Goal: Information Seeking & Learning: Find specific fact

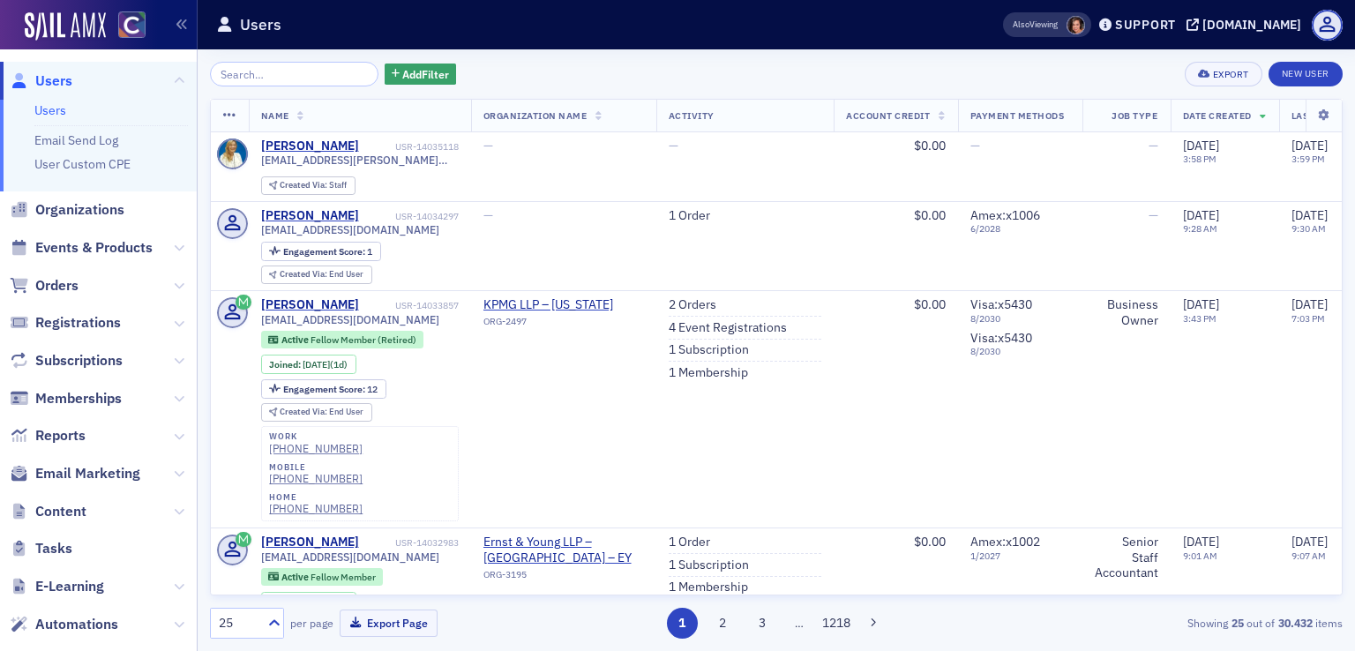
click at [311, 76] on input "search" at bounding box center [294, 74] width 169 height 25
click at [273, 71] on input "search" at bounding box center [294, 74] width 169 height 25
paste input "ORD-14001884"
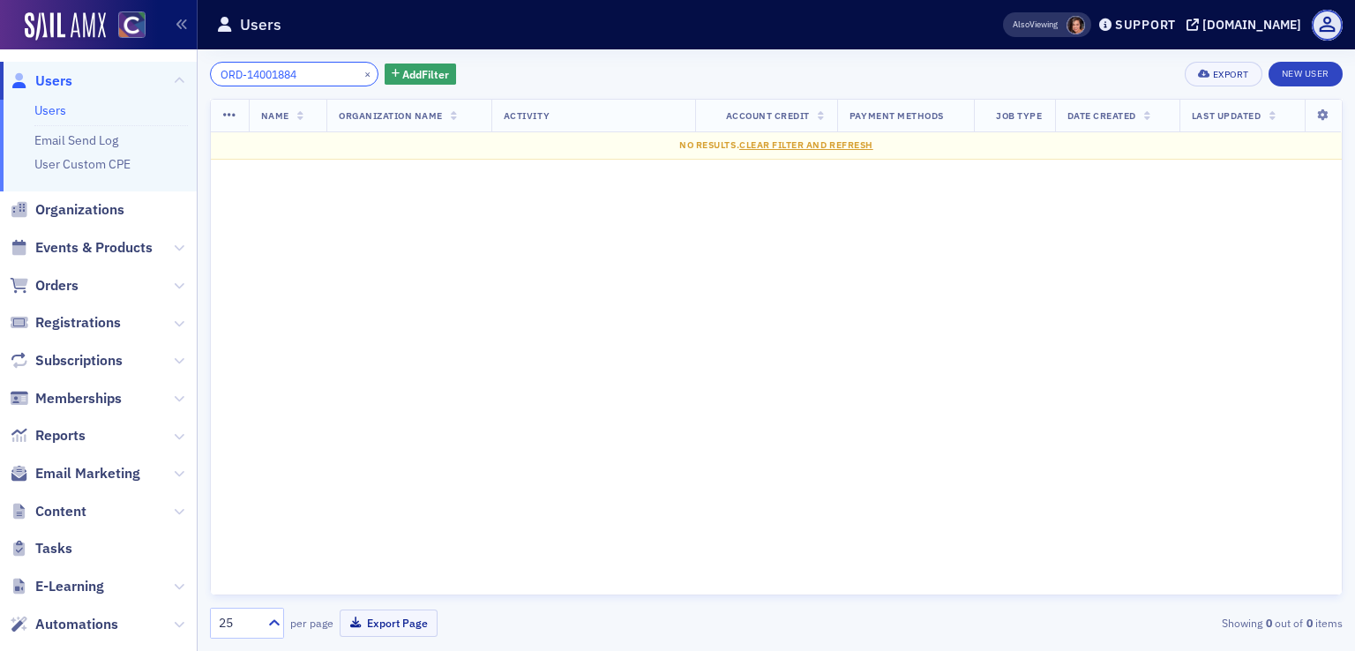
type input "ORD-14001884"
click at [66, 286] on span "Orders" at bounding box center [56, 285] width 43 height 19
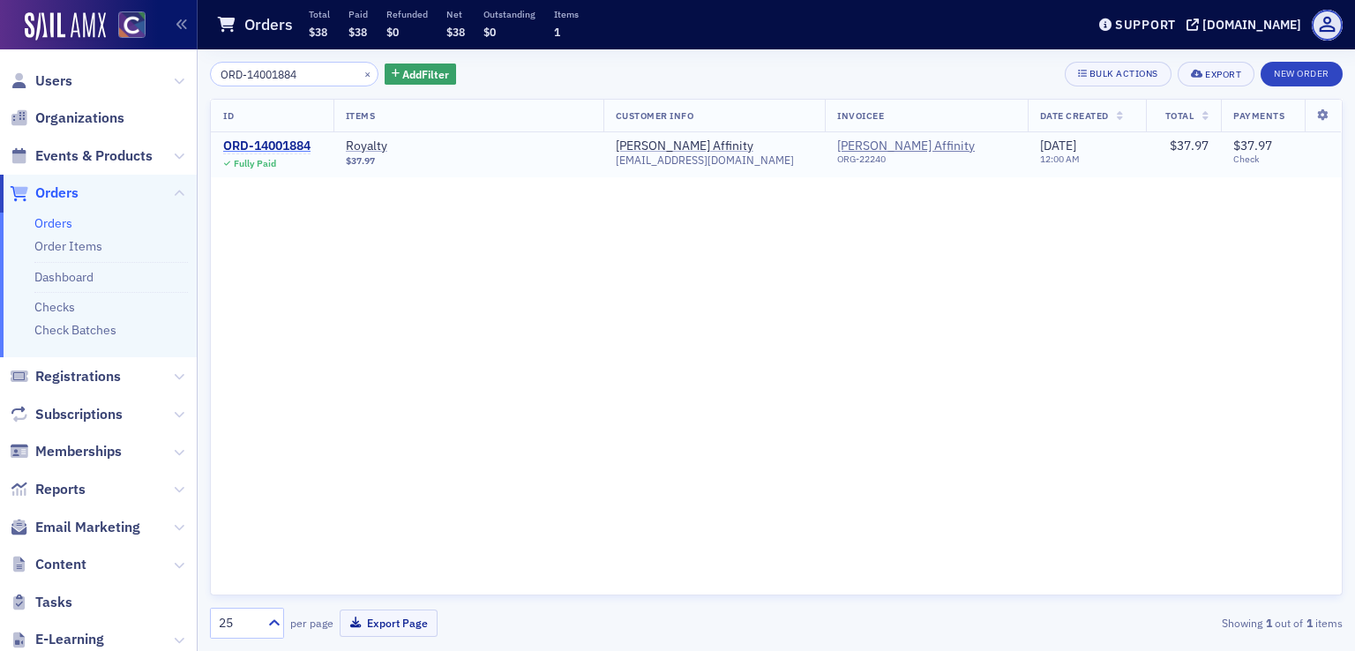
type input "ORD-14001884"
click at [277, 142] on div "ORD-14001884" at bounding box center [266, 147] width 87 height 16
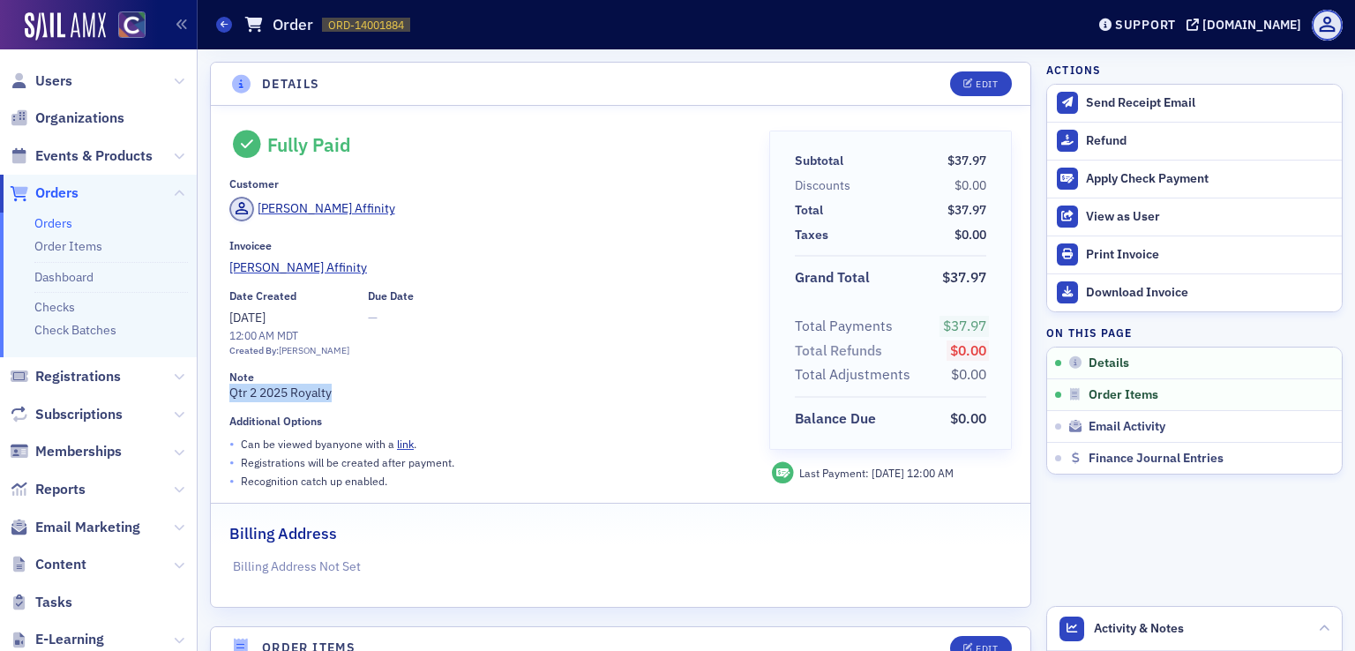
drag, startPoint x: 226, startPoint y: 390, endPoint x: 337, endPoint y: 387, distance: 111.2
click at [337, 387] on div "Fully Paid Customer [PERSON_NAME] Affinity Invoicee [PERSON_NAME] Affinity Date…" at bounding box center [621, 356] width 820 height 501
copy div "Qtr 2 2025 Royalty"
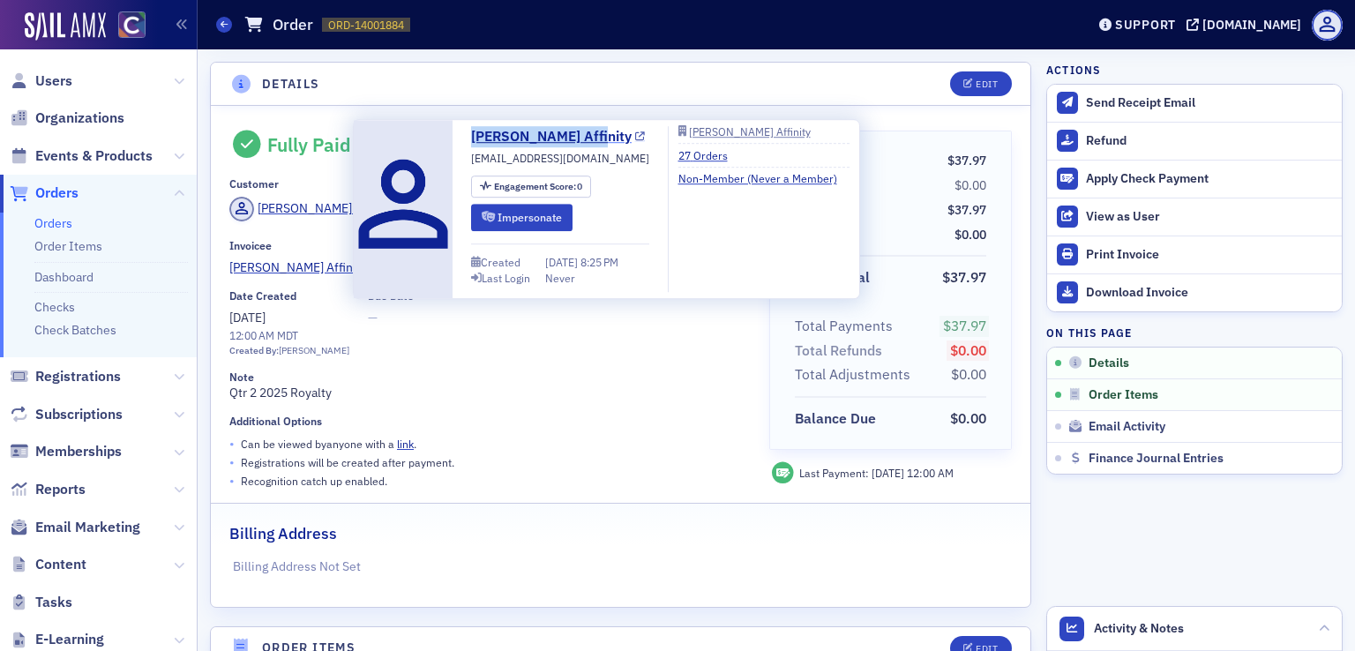
drag, startPoint x: 284, startPoint y: 209, endPoint x: 583, endPoint y: 141, distance: 306.7
click at [583, 141] on div "[PERSON_NAME] Affinity [EMAIL_ADDRESS][DOMAIN_NAME] Engagement Score : 0 Impers…" at bounding box center [606, 209] width 487 height 166
copy link "[PERSON_NAME] Affinity"
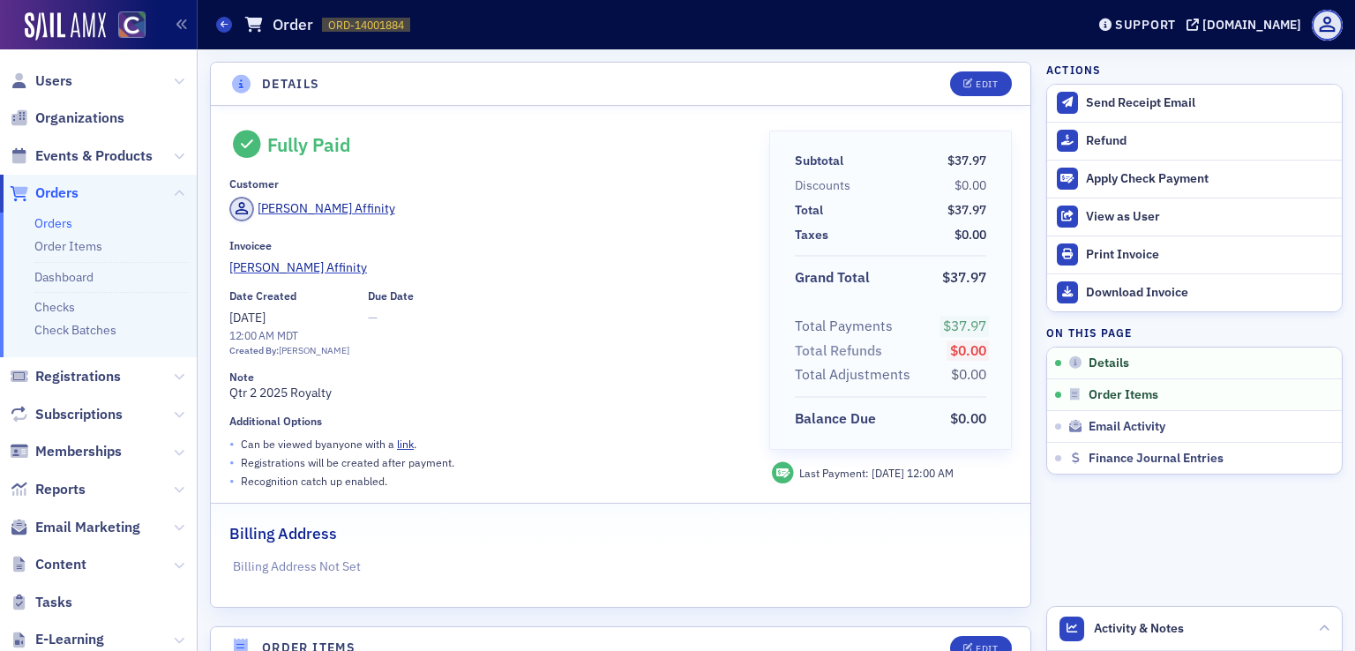
click at [367, 26] on span "ORD-14001884" at bounding box center [366, 25] width 76 height 15
click at [226, 23] on icon at bounding box center [224, 24] width 7 height 8
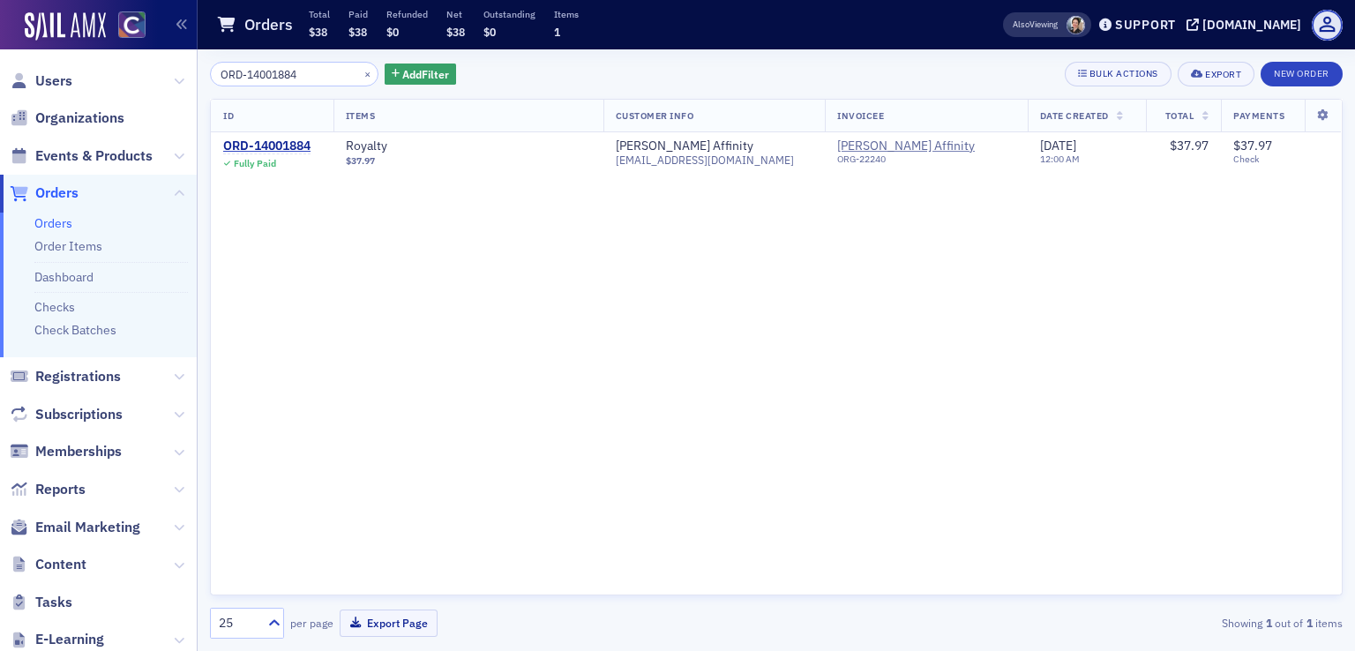
click at [318, 71] on input "ORD-14001884" at bounding box center [294, 74] width 169 height 25
click at [360, 72] on button "×" at bounding box center [368, 73] width 16 height 16
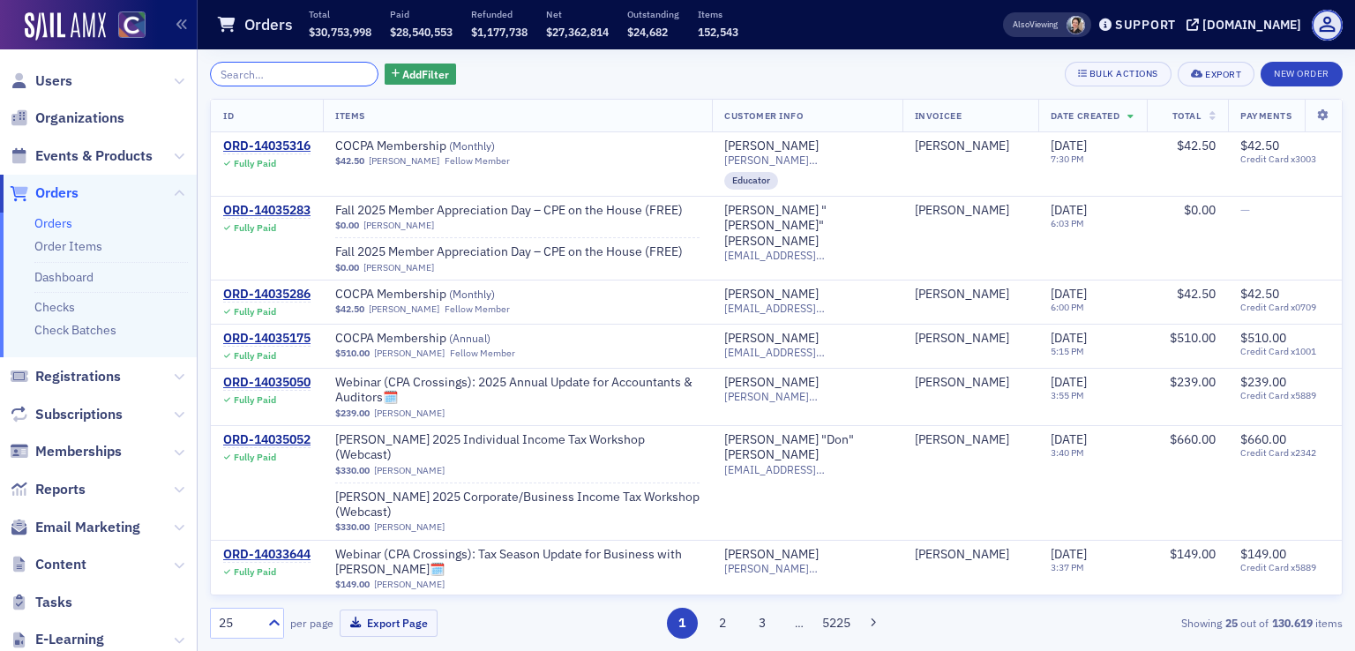
click at [270, 77] on input "search" at bounding box center [294, 74] width 169 height 25
paste input "ORD-13968939"
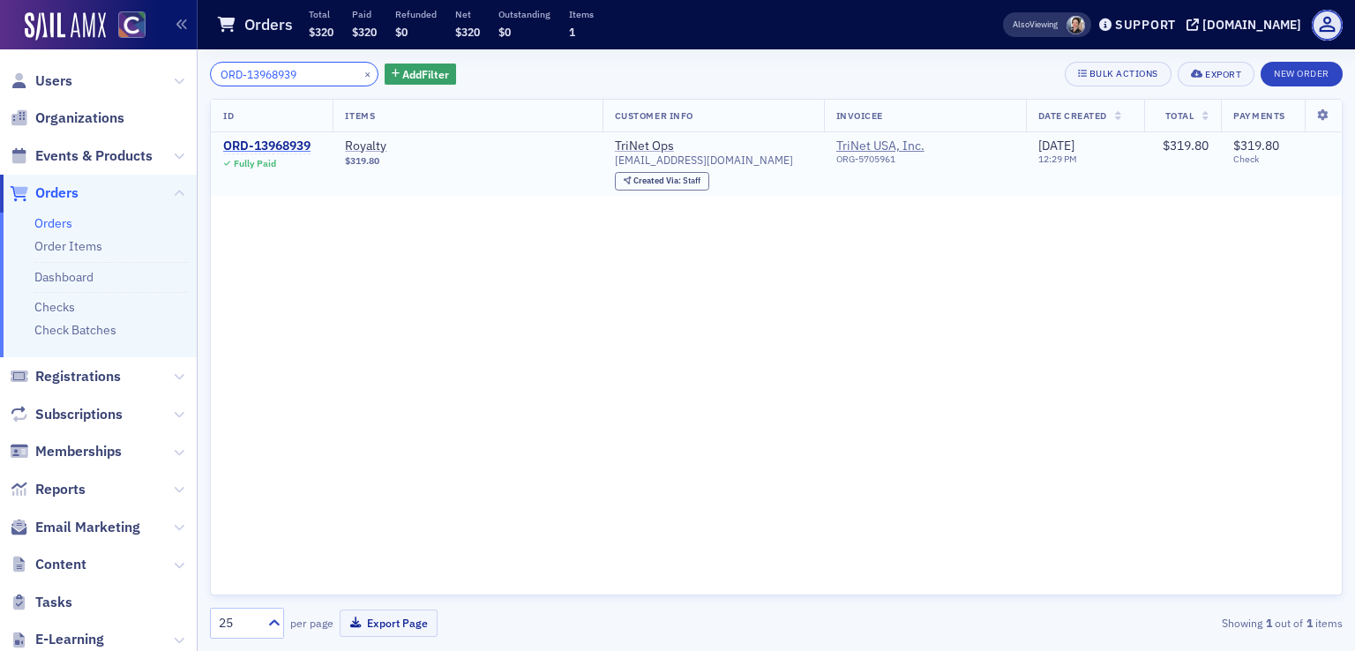
type input "ORD-13968939"
click at [299, 148] on div "ORD-13968939" at bounding box center [266, 147] width 87 height 16
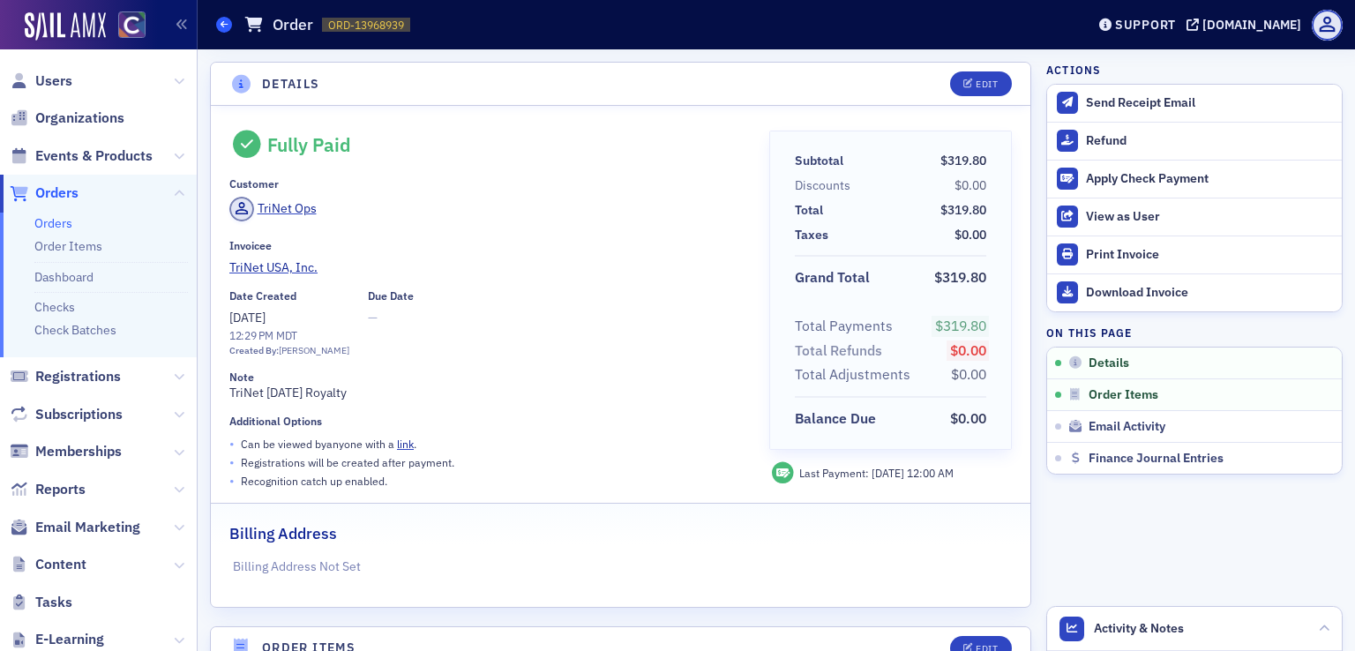
click at [219, 19] on span at bounding box center [224, 25] width 16 height 16
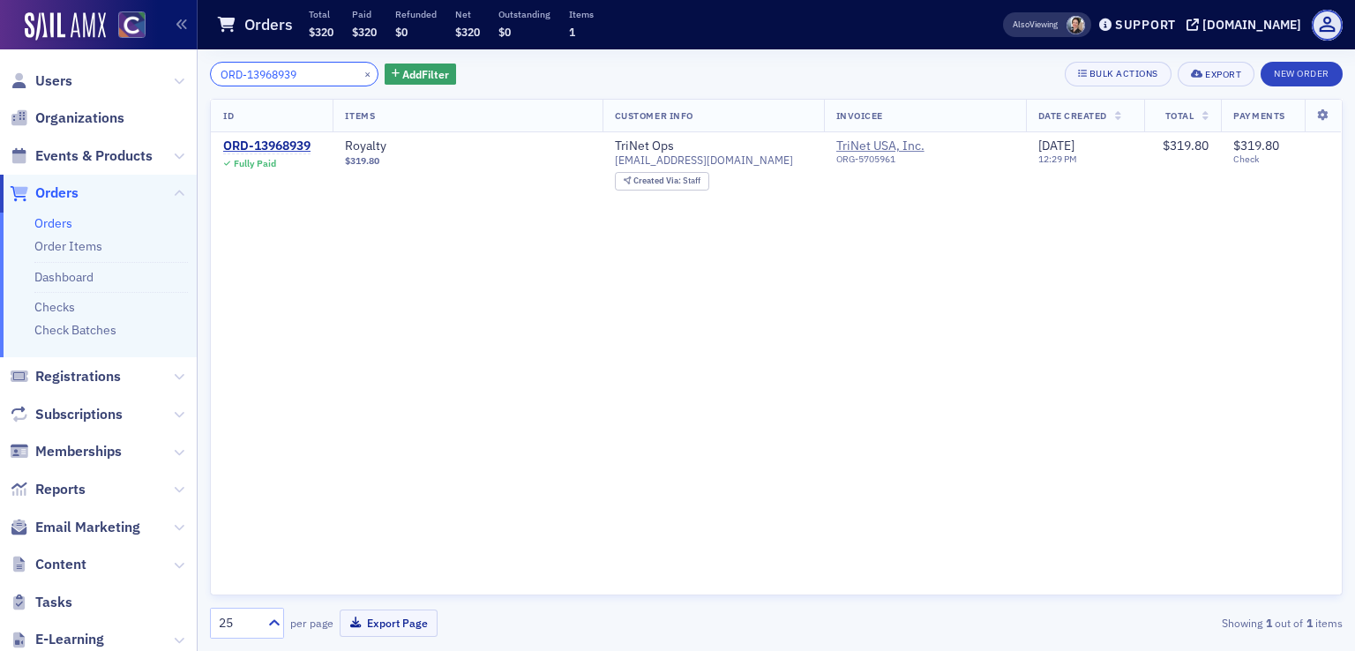
drag, startPoint x: 323, startPoint y: 76, endPoint x: 131, endPoint y: 72, distance: 192.4
click at [131, 72] on div "Users Organizations Events & Products Orders Orders Order Items Dashboard Check…" at bounding box center [677, 325] width 1355 height 651
paste input "4001884"
type input "ORD-14001884"
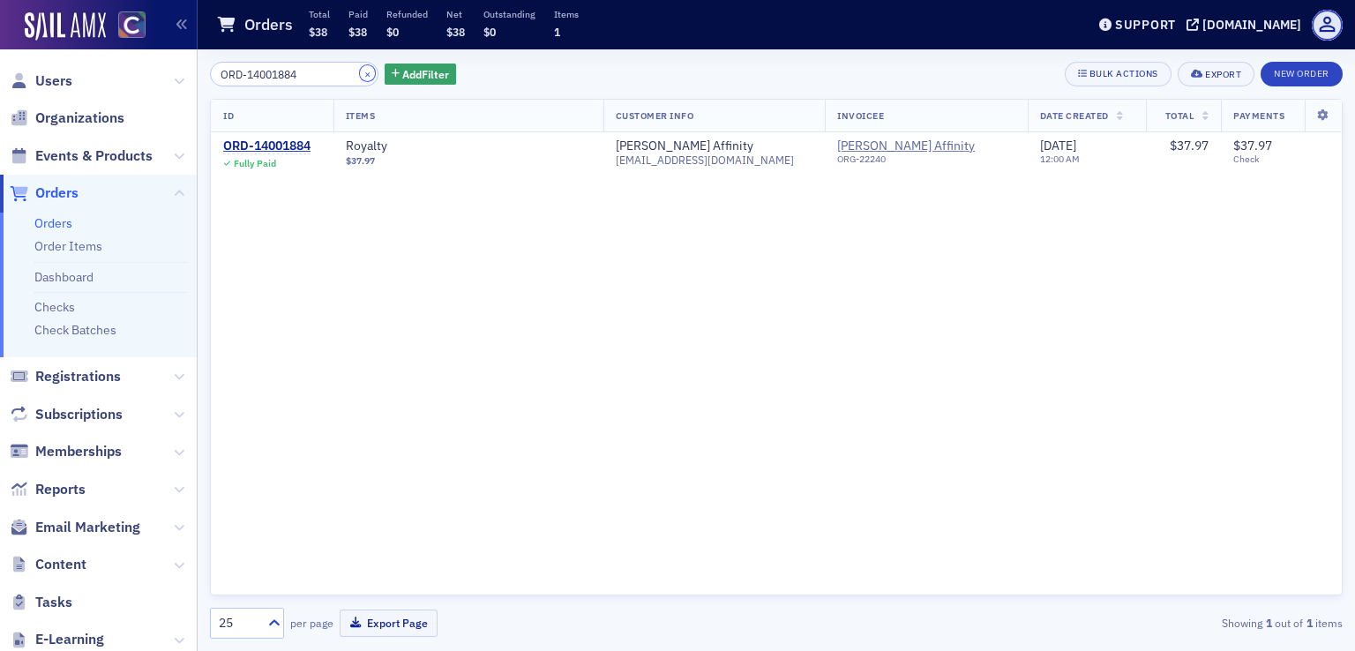
click at [360, 72] on button "×" at bounding box center [368, 73] width 16 height 16
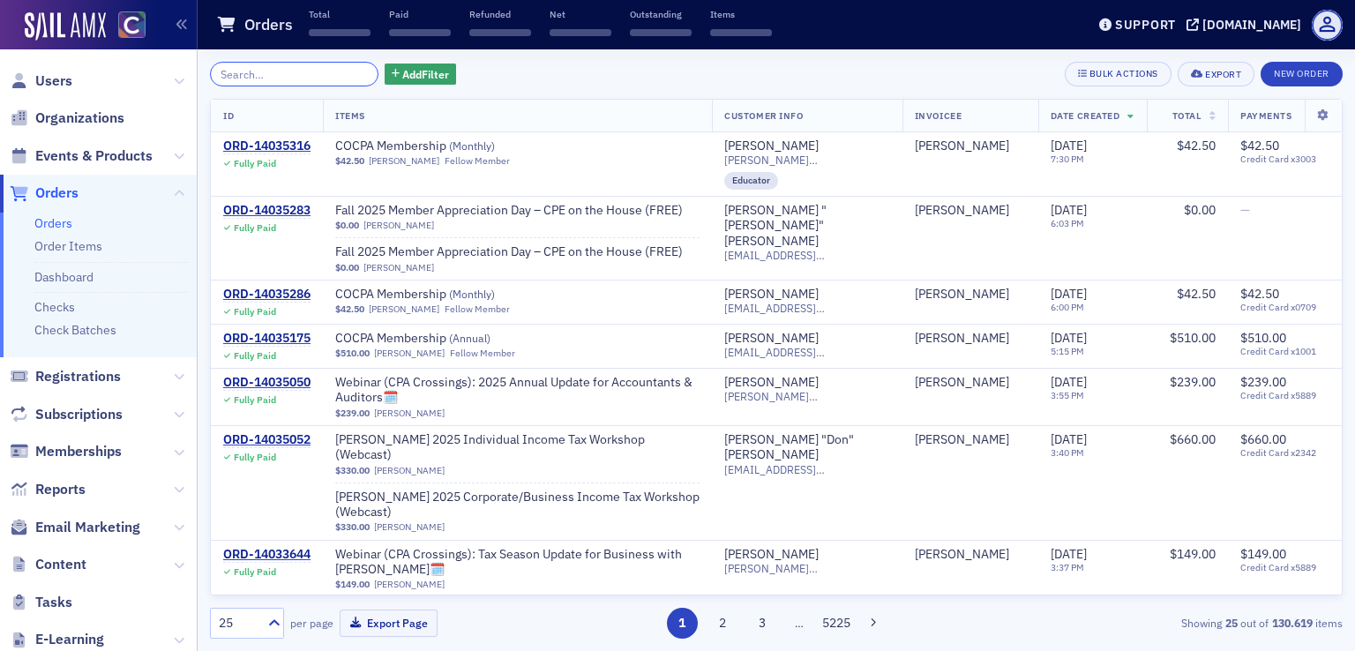
click at [319, 73] on input "search" at bounding box center [294, 74] width 169 height 25
paste input "ORD-14001454"
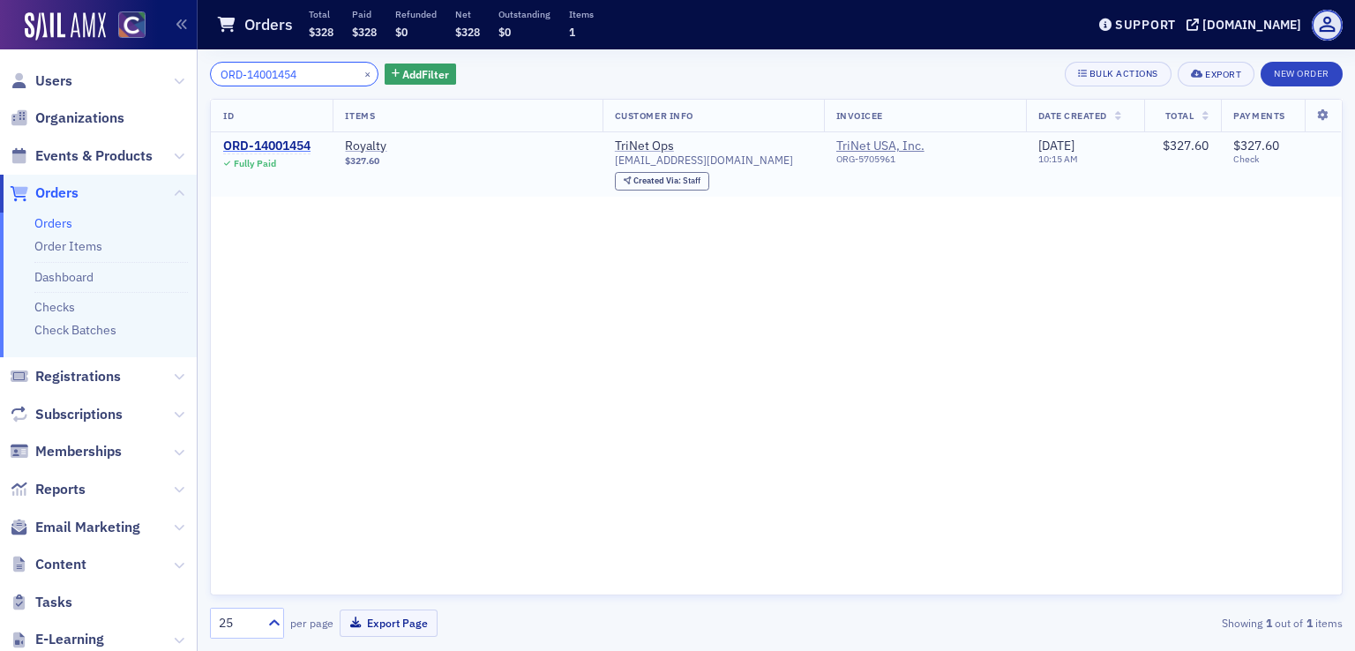
type input "ORD-14001454"
click at [301, 139] on div "ORD-14001454" at bounding box center [266, 147] width 87 height 16
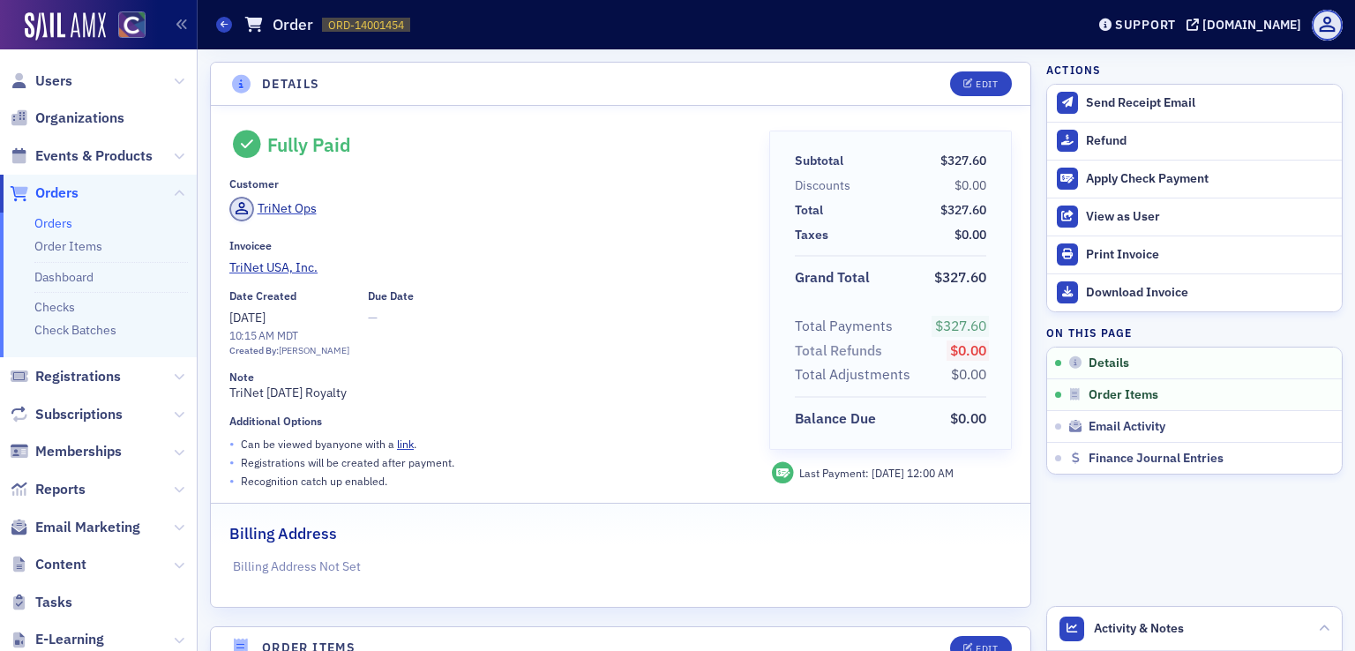
drag, startPoint x: 369, startPoint y: 393, endPoint x: 229, endPoint y: 398, distance: 140.4
click at [229, 398] on div "Note TriNet [DATE] Royalty" at bounding box center [486, 387] width 515 height 32
copy div "TriNet [DATE] Royalty"
